Goal: Find specific page/section: Find specific page/section

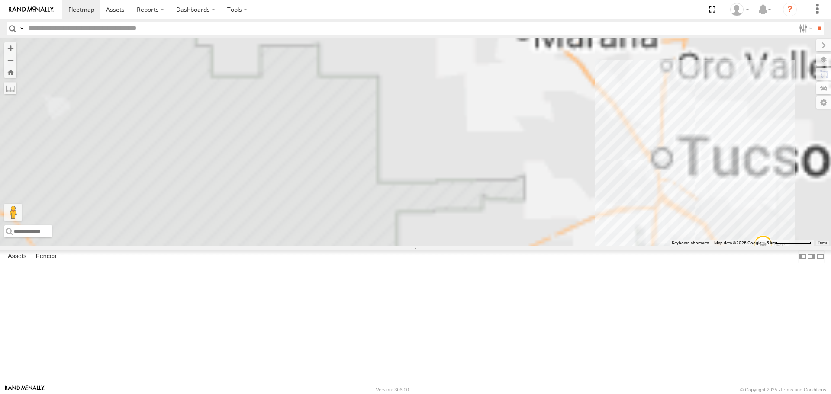
click at [672, 246] on div "5455 5454 5426 5457 5446 5460 5437" at bounding box center [415, 142] width 831 height 208
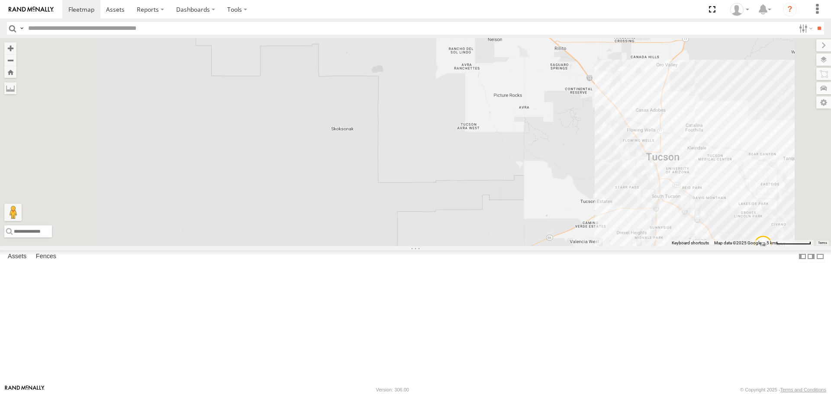
drag, startPoint x: 758, startPoint y: 316, endPoint x: 660, endPoint y: 287, distance: 102.2
click at [660, 246] on div "5455 5454 5426 5457 5446 5460 5437" at bounding box center [415, 142] width 831 height 208
click at [622, 215] on div "5455 5454 5426 5457 5446 5460 5437" at bounding box center [415, 142] width 831 height 208
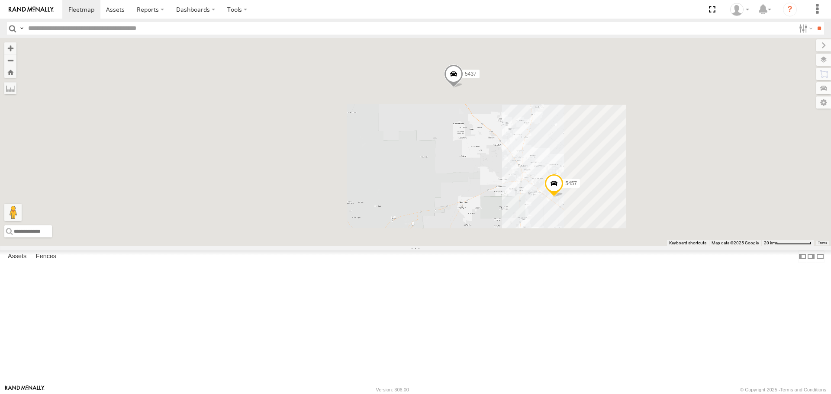
drag, startPoint x: 613, startPoint y: 272, endPoint x: 608, endPoint y: 271, distance: 5.7
click at [608, 246] on div "5455 5454 5426 5457 5446 5460 5437" at bounding box center [415, 142] width 831 height 208
click at [594, 246] on div "5455 5454 5426 5457 5446 5460 5437" at bounding box center [415, 142] width 831 height 208
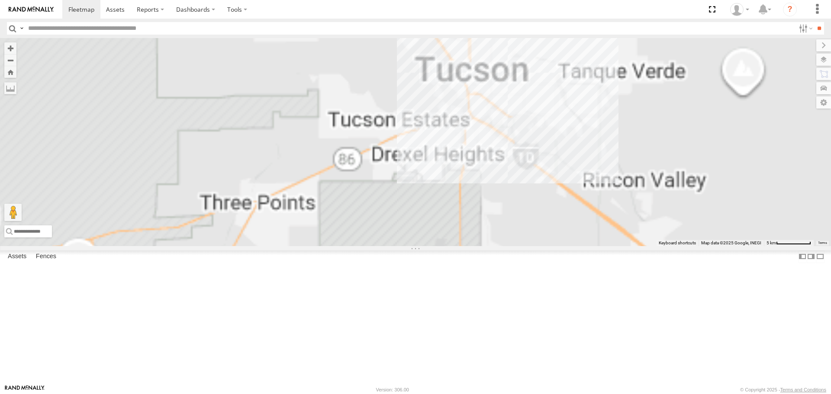
drag, startPoint x: 628, startPoint y: 257, endPoint x: 600, endPoint y: 276, distance: 34.2
click at [585, 246] on div "5455 5454 5426 5446 5460 5437" at bounding box center [415, 142] width 831 height 208
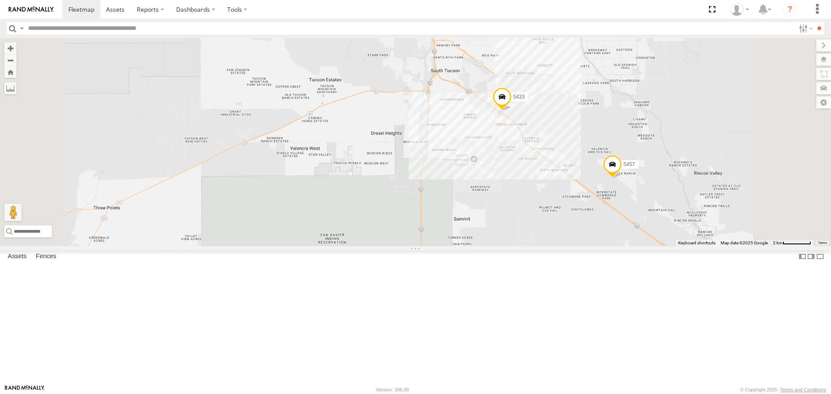
click at [178, 26] on input "text" at bounding box center [410, 28] width 771 height 13
type input "****"
click at [815, 22] on input "**" at bounding box center [820, 28] width 10 height 13
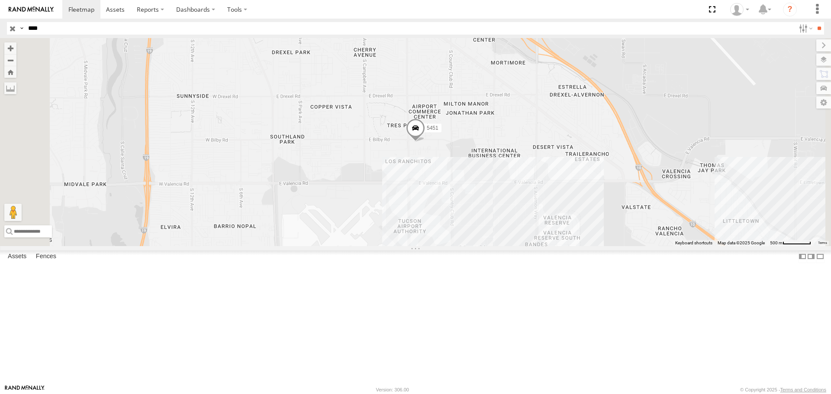
click at [11, 29] on input "button" at bounding box center [12, 28] width 11 height 13
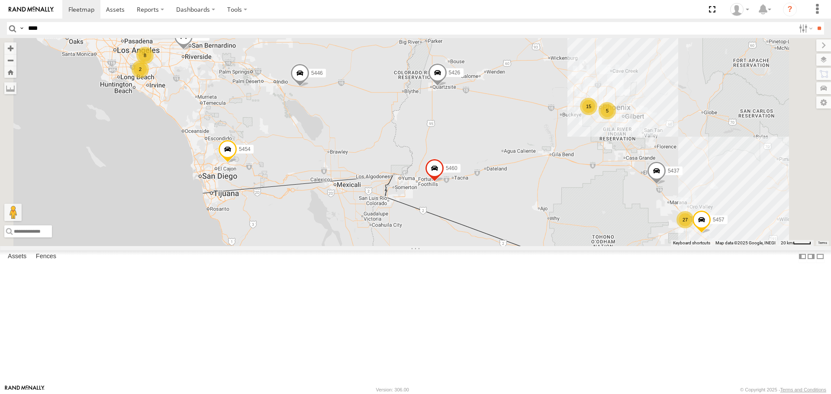
click at [598, 115] on div "15" at bounding box center [588, 106] width 17 height 17
